Goal: Task Accomplishment & Management: Manage account settings

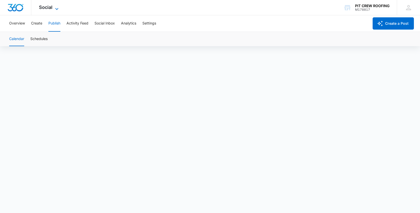
click at [54, 7] on icon at bounding box center [57, 9] width 6 height 6
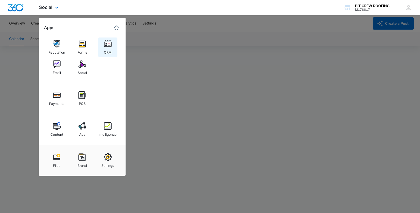
click at [112, 47] on link "CRM" at bounding box center [107, 46] width 19 height 19
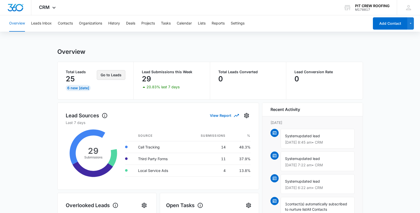
click at [117, 75] on button "Go to Leads" at bounding box center [111, 75] width 29 height 10
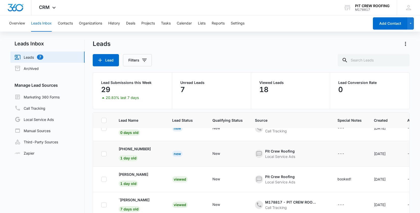
scroll to position [126, 0]
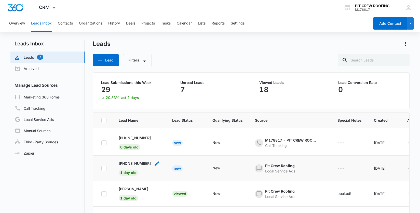
click at [146, 163] on p "+15618805159" at bounding box center [135, 162] width 32 height 5
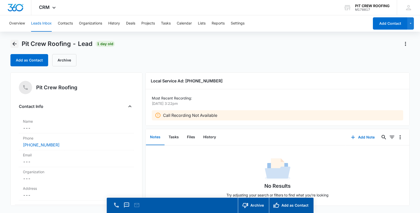
click at [16, 46] on icon "Back" at bounding box center [14, 44] width 6 height 6
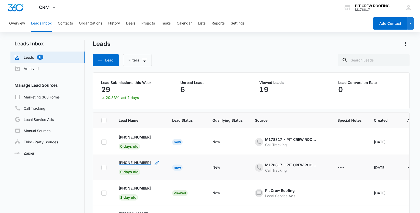
scroll to position [115, 0]
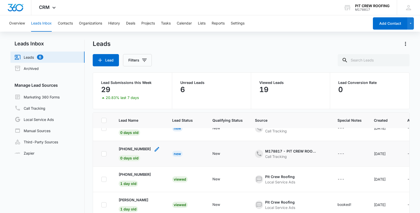
click at [143, 152] on div "+19124309109 0 days old" at bounding box center [135, 153] width 32 height 15
click at [143, 150] on p "+19124309109" at bounding box center [135, 148] width 32 height 5
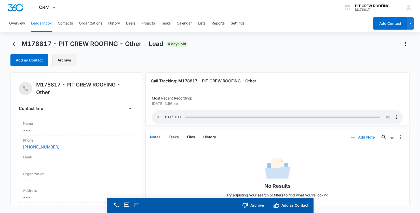
click at [69, 65] on button "Archive" at bounding box center [64, 60] width 24 height 12
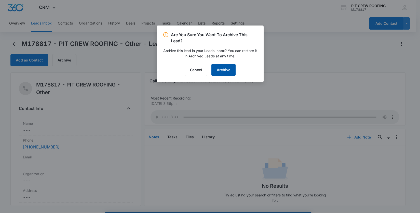
click at [221, 70] on button "Archive" at bounding box center [223, 70] width 24 height 12
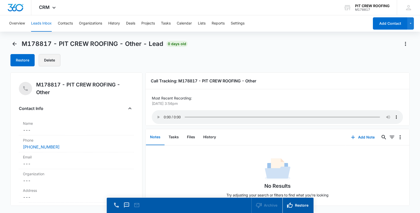
click at [51, 60] on button "Delete" at bounding box center [50, 60] width 22 height 12
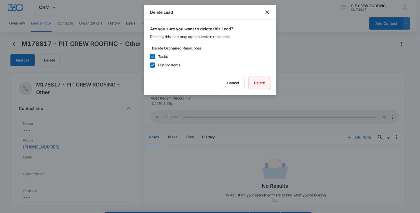
click at [261, 83] on button "Delete" at bounding box center [260, 83] width 22 height 12
click at [267, 14] on icon "close" at bounding box center [267, 12] width 6 height 6
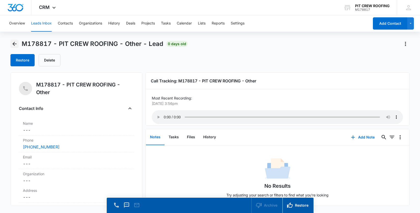
click at [14, 44] on icon "Back" at bounding box center [14, 44] width 4 height 4
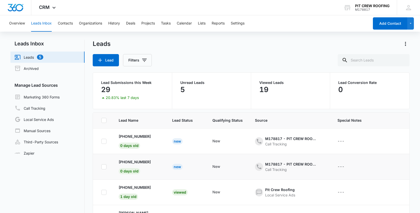
scroll to position [77, 0]
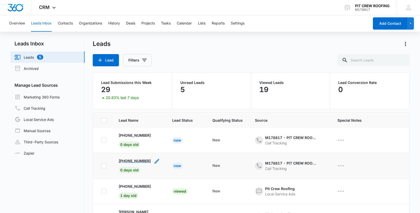
click at [140, 163] on p "+19124309109" at bounding box center [135, 160] width 32 height 5
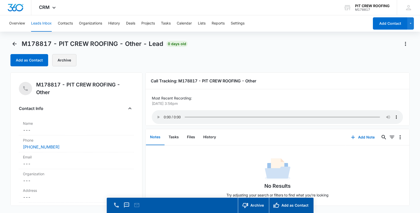
click at [68, 62] on button "Archive" at bounding box center [64, 60] width 24 height 12
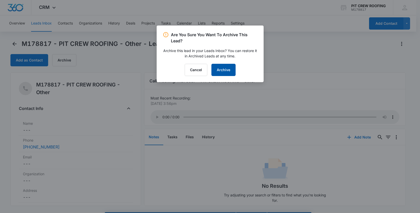
click at [223, 72] on button "Archive" at bounding box center [223, 70] width 24 height 12
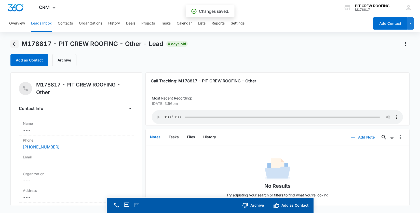
click at [12, 43] on icon "Back" at bounding box center [14, 44] width 6 height 6
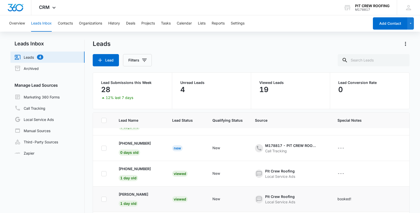
scroll to position [65, 0]
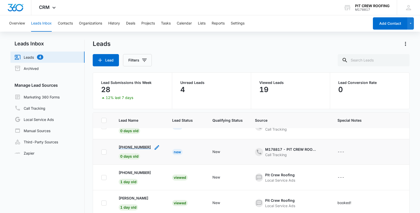
click at [143, 148] on p "+12175686365" at bounding box center [135, 146] width 32 height 5
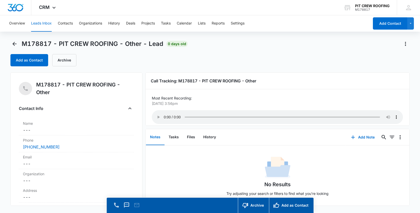
scroll to position [5, 0]
click at [65, 66] on button "Archive" at bounding box center [64, 60] width 24 height 12
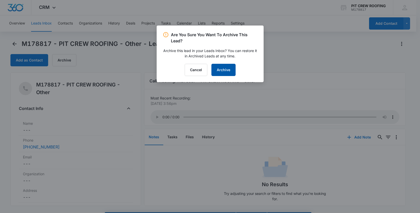
click at [228, 73] on button "Archive" at bounding box center [223, 70] width 24 height 12
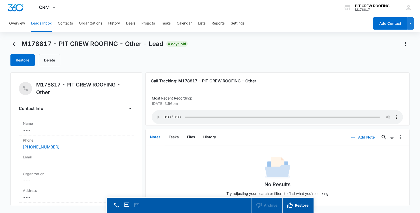
click at [9, 45] on main "M178817 - PIT CREW ROOFING - Other - Lead 0 days old Restore Delete M178817 - P…" at bounding box center [210, 133] width 420 height 187
click at [12, 45] on icon "Back" at bounding box center [14, 44] width 6 height 6
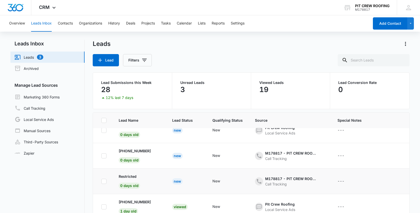
scroll to position [11, 0]
click at [134, 177] on p "Restricted" at bounding box center [128, 175] width 18 height 5
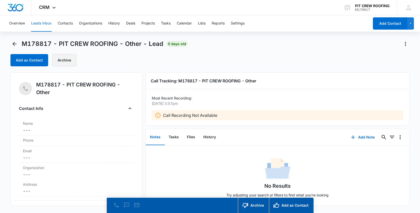
click at [56, 59] on button "Archive" at bounding box center [64, 60] width 24 height 12
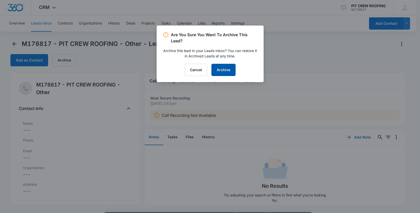
click at [230, 71] on button "Archive" at bounding box center [223, 70] width 24 height 12
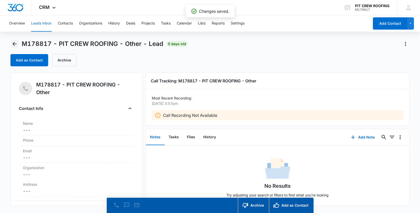
click at [16, 40] on button "Back" at bounding box center [14, 44] width 8 height 8
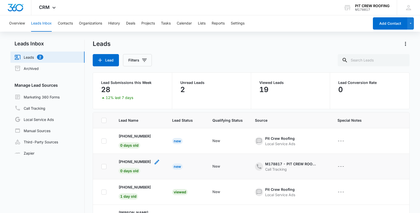
click at [142, 165] on div "+15204879942 0 days old" at bounding box center [135, 166] width 32 height 15
click at [142, 163] on p "+15204879942" at bounding box center [135, 161] width 32 height 5
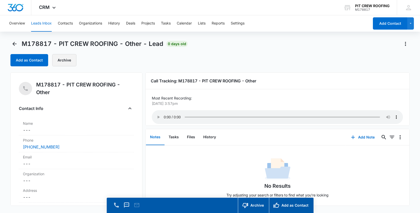
click at [61, 59] on button "Archive" at bounding box center [64, 60] width 24 height 12
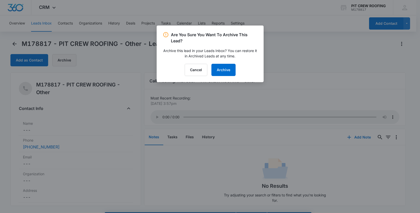
click at [61, 59] on div at bounding box center [210, 106] width 420 height 213
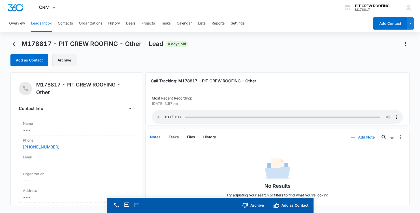
click at [73, 65] on button "Archive" at bounding box center [64, 60] width 24 height 12
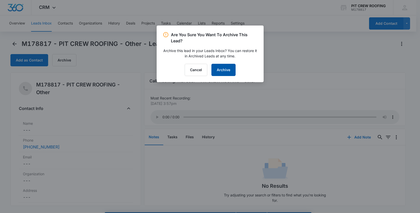
click at [225, 68] on button "Archive" at bounding box center [223, 70] width 24 height 12
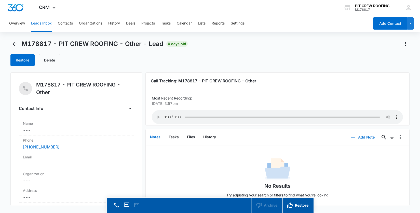
click at [20, 44] on div "M178817 - PIT CREW ROOFING - Other - Lead 0 days old" at bounding box center [98, 44] width 177 height 8
click at [14, 44] on icon "Back" at bounding box center [14, 44] width 4 height 4
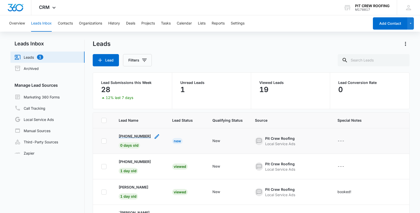
click at [145, 135] on p "+13217950533" at bounding box center [135, 135] width 32 height 5
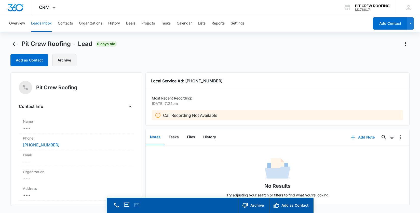
click at [61, 65] on button "Archive" at bounding box center [64, 60] width 24 height 12
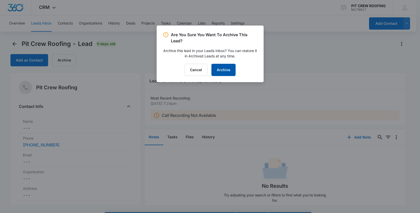
click at [225, 72] on button "Archive" at bounding box center [223, 70] width 24 height 12
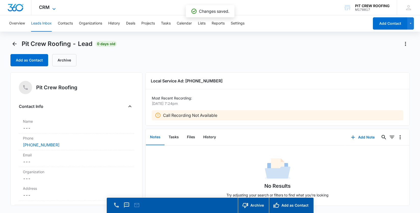
click at [52, 9] on icon at bounding box center [54, 9] width 6 height 6
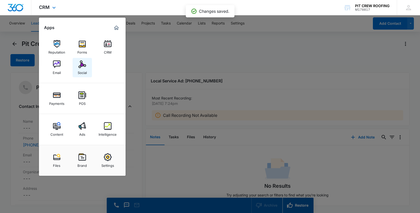
click at [83, 72] on div "Social" at bounding box center [82, 71] width 9 height 7
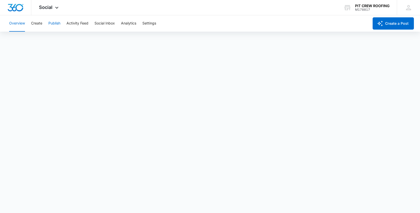
click at [52, 23] on button "Publish" at bounding box center [54, 23] width 12 height 16
